Goal: Transaction & Acquisition: Purchase product/service

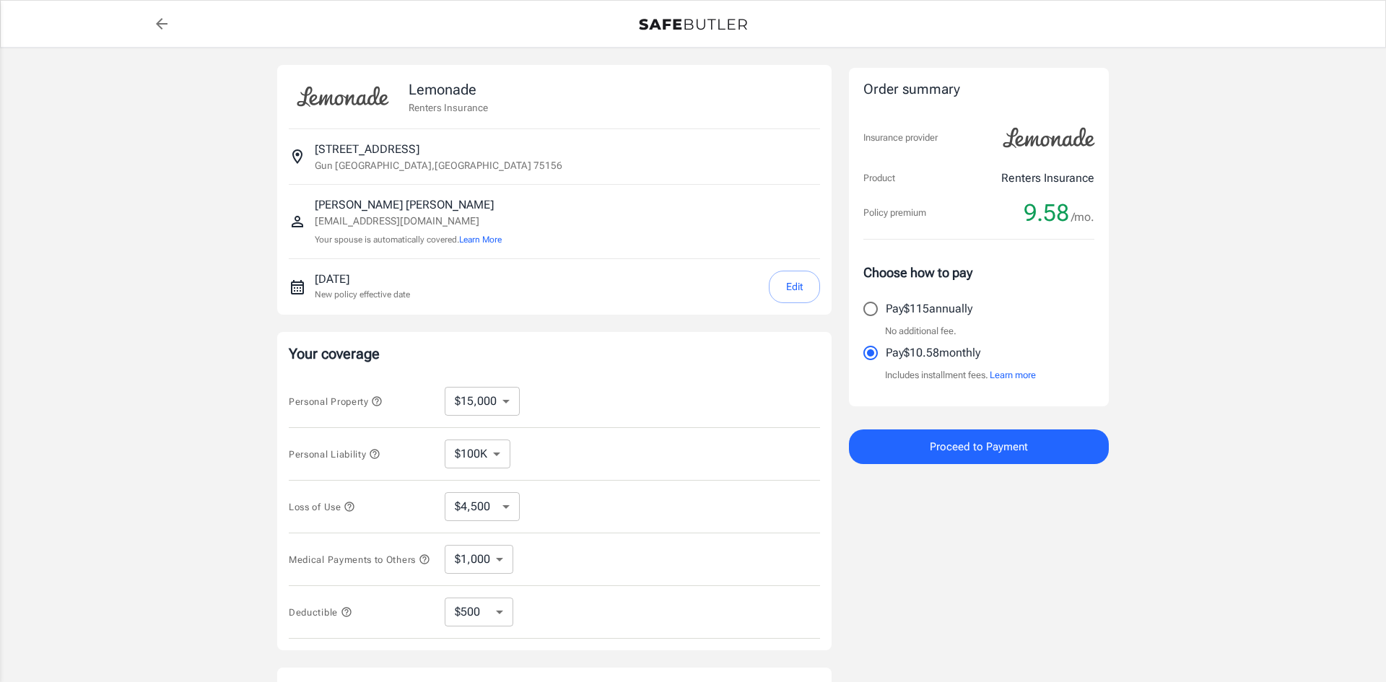
select select "15000"
select select "500"
click at [512, 398] on select "$10,000 $15,000 $20,000 $25,000 $30,000 $40,000 $50,000 $100K $150K $200K $250K" at bounding box center [482, 401] width 75 height 29
select select "20000"
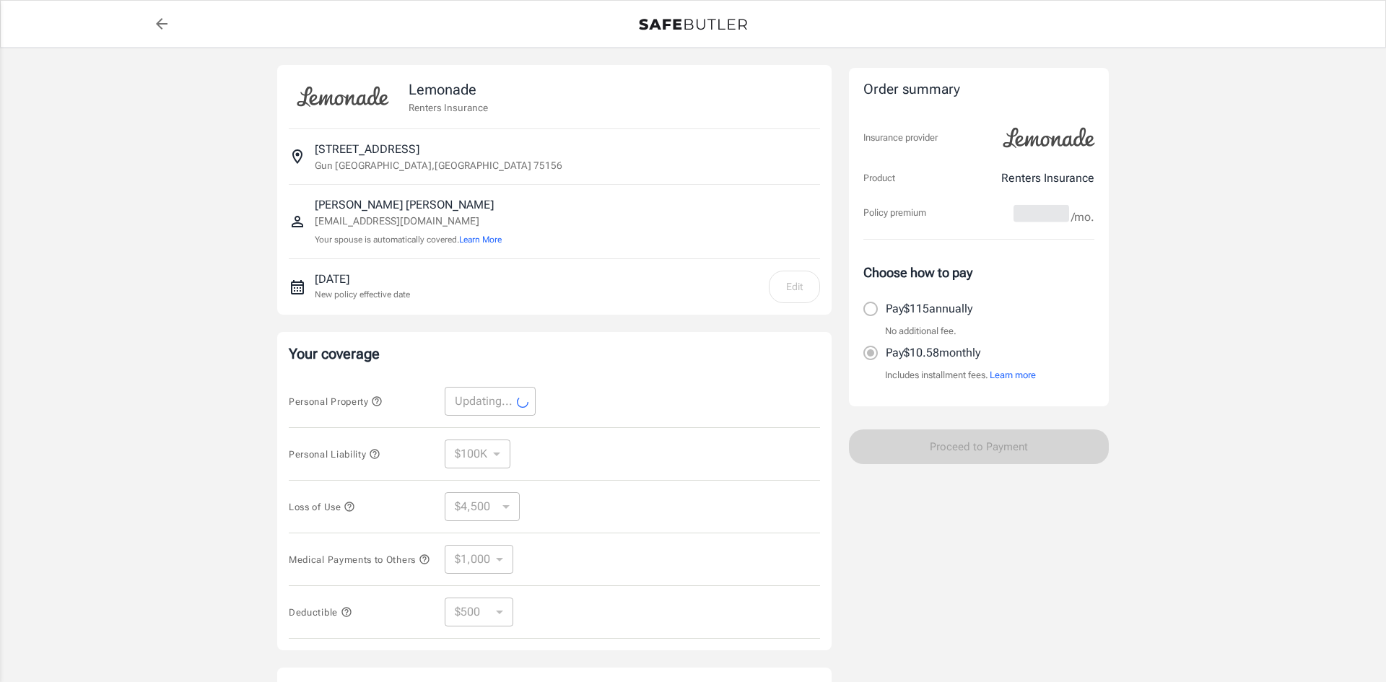
select select "20000"
select select "6000"
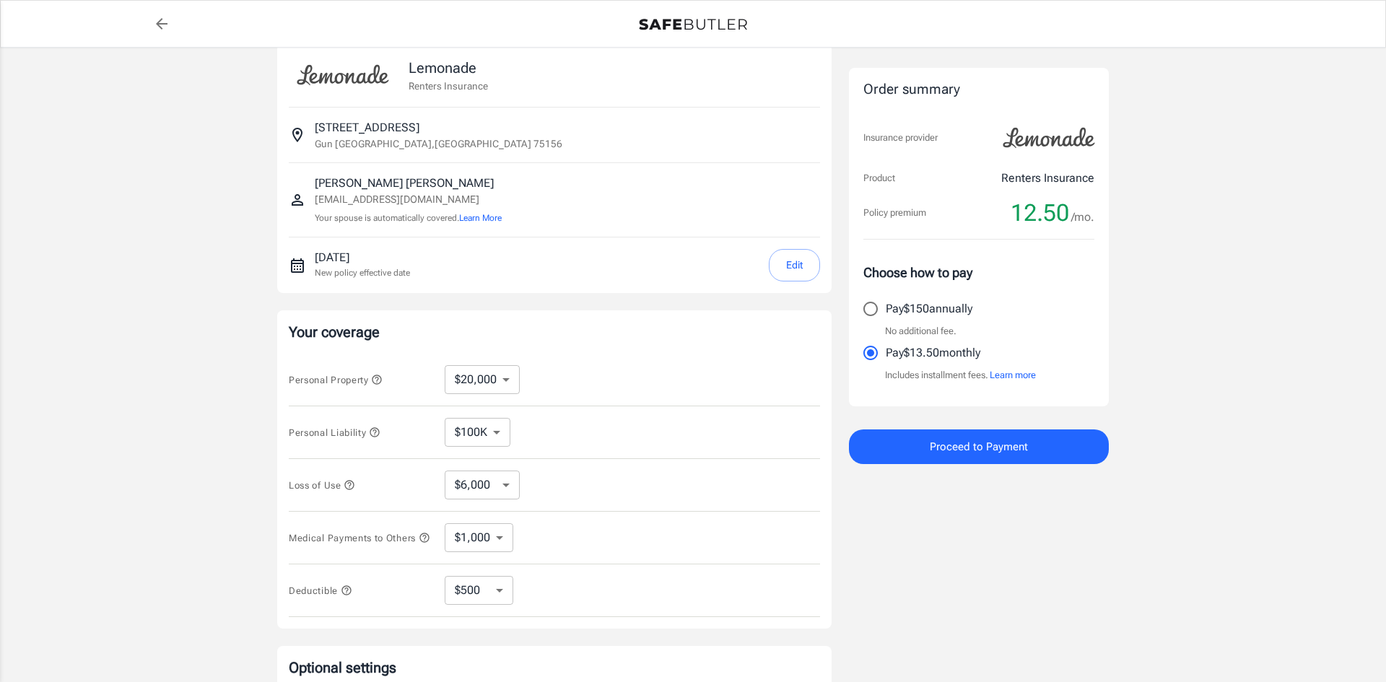
scroll to position [30, 0]
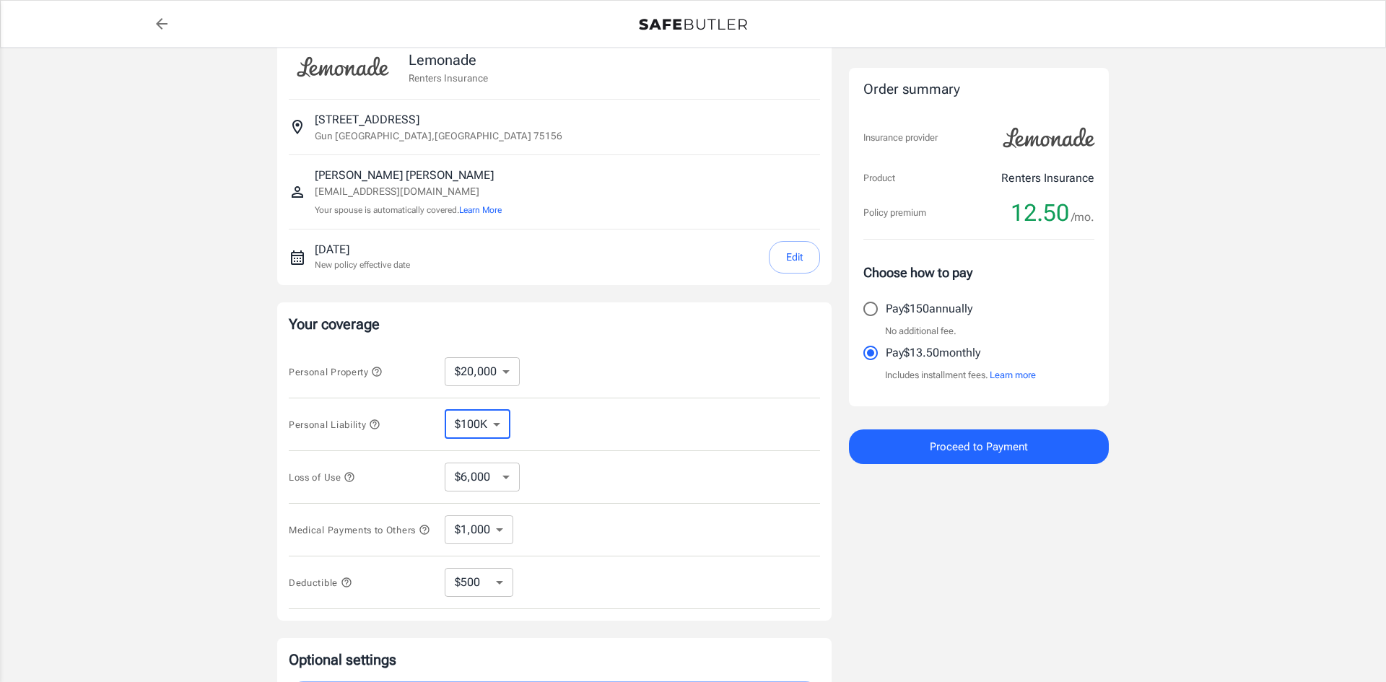
click at [503, 424] on select "$100K $200K $300K $400K $500K" at bounding box center [478, 424] width 66 height 29
click at [530, 419] on icon at bounding box center [524, 424] width 17 height 17
click at [354, 476] on icon "button" at bounding box center [350, 477] width 12 height 12
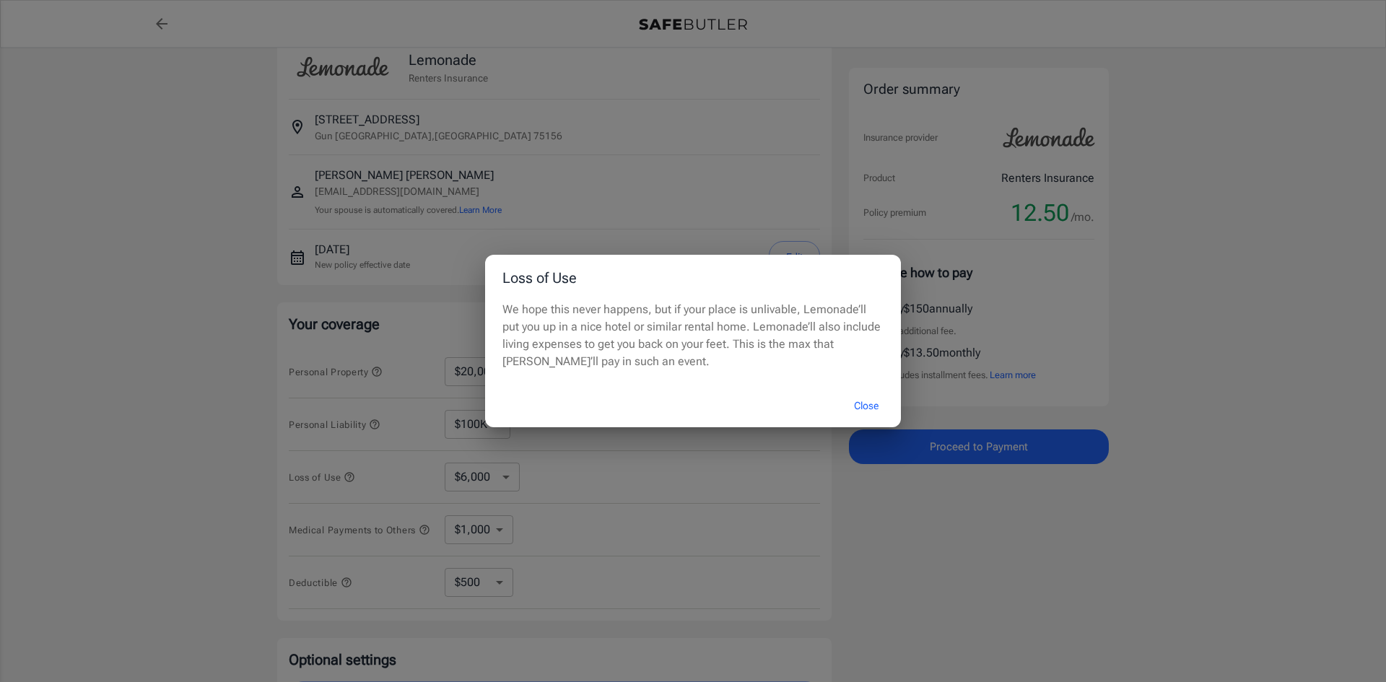
click at [860, 411] on button "Close" at bounding box center [866, 405] width 58 height 31
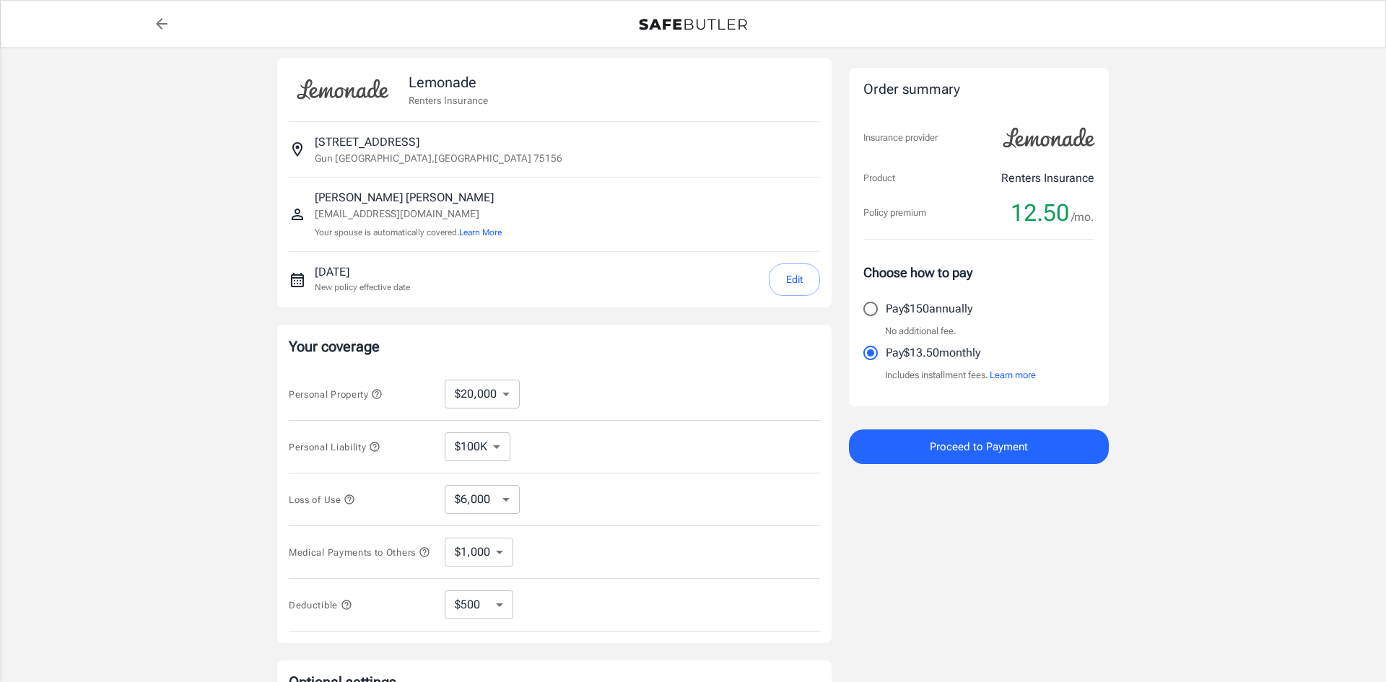
scroll to position [0, 0]
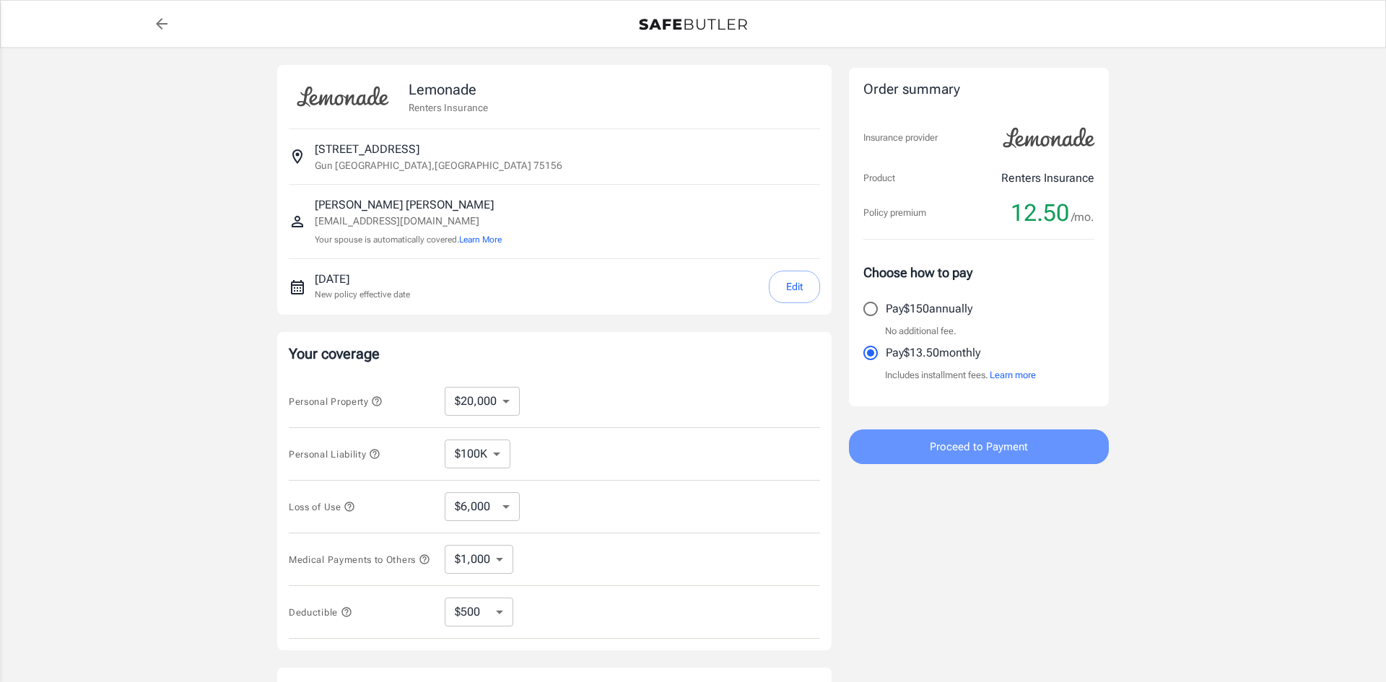
click at [989, 449] on span "Proceed to Payment" at bounding box center [978, 446] width 98 height 19
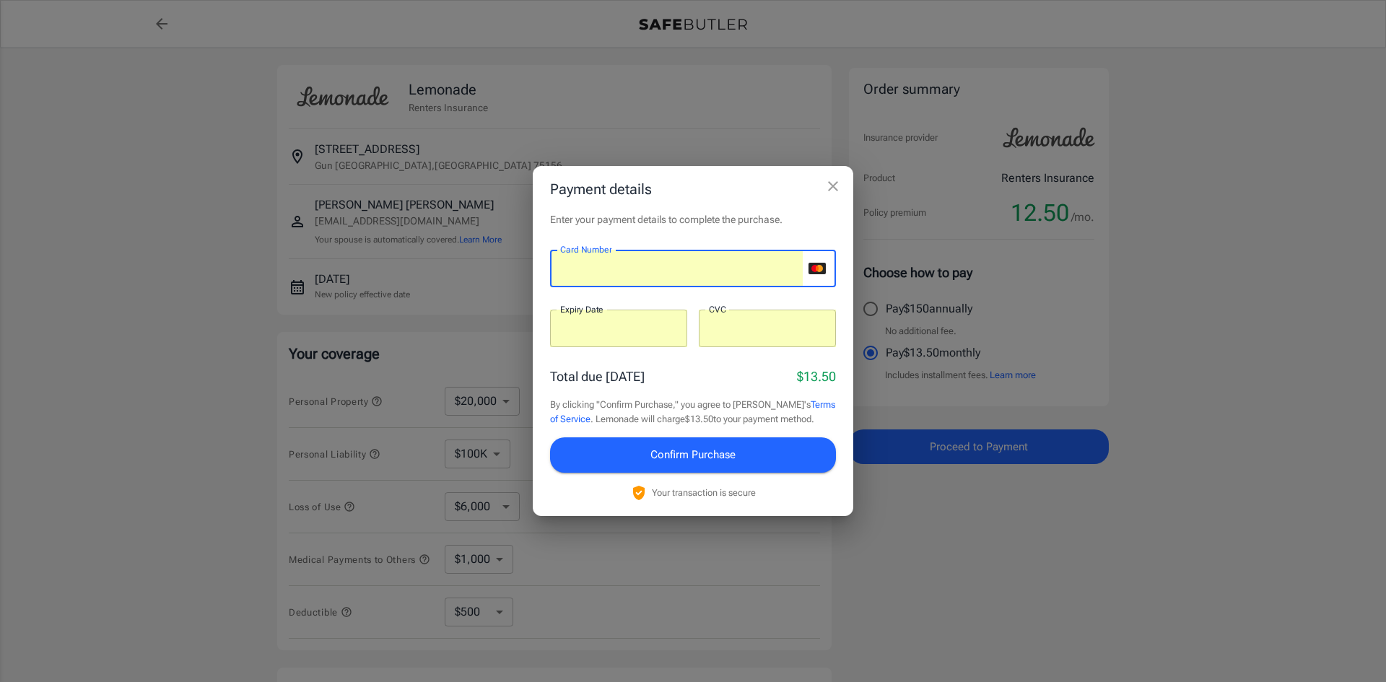
click at [679, 457] on span "Confirm Purchase" at bounding box center [692, 454] width 85 height 19
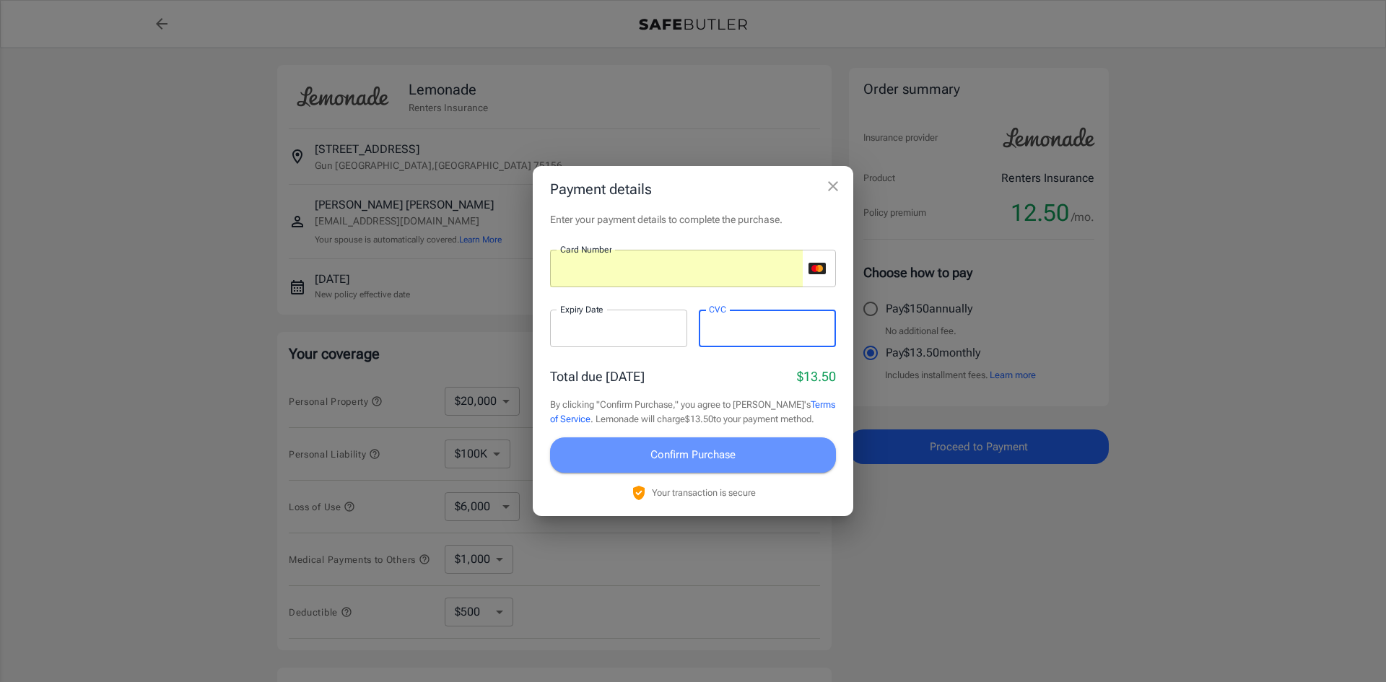
click at [665, 459] on span "Confirm Purchase" at bounding box center [692, 454] width 85 height 19
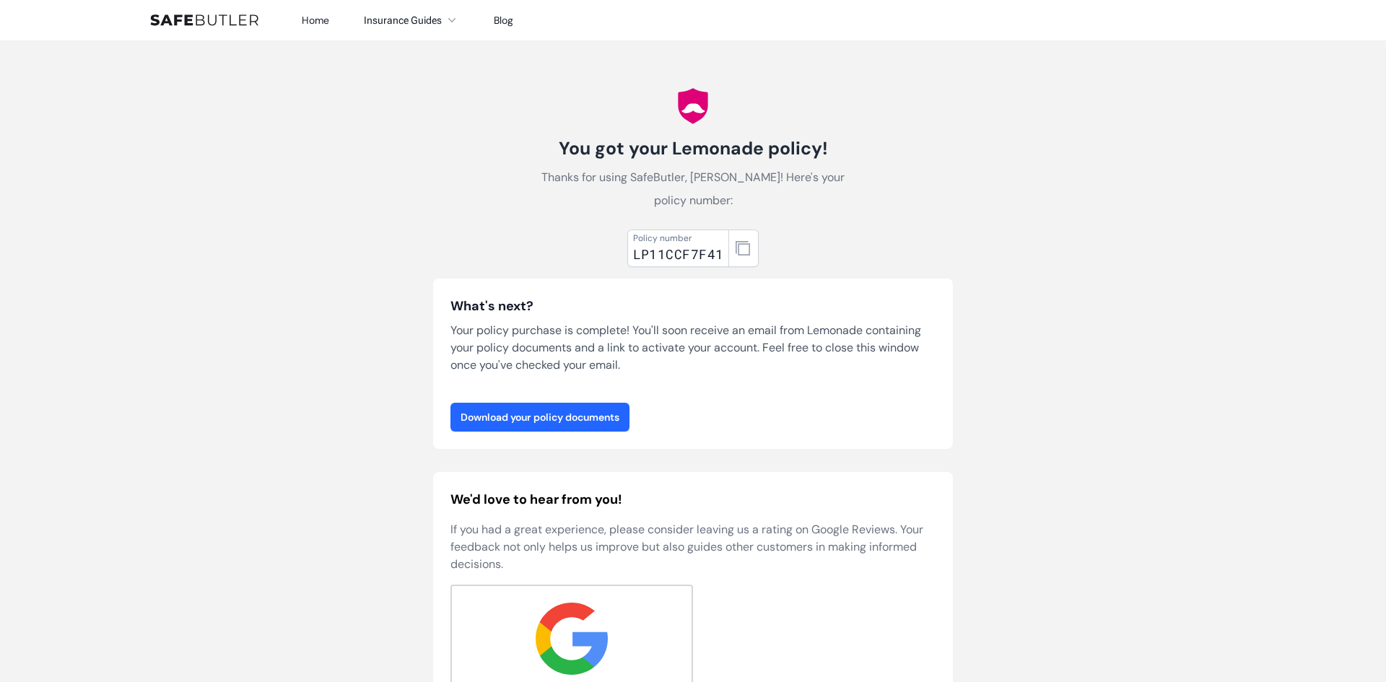
click at [559, 415] on link "Download your policy documents" at bounding box center [539, 417] width 179 height 29
